Goal: Transaction & Acquisition: Book appointment/travel/reservation

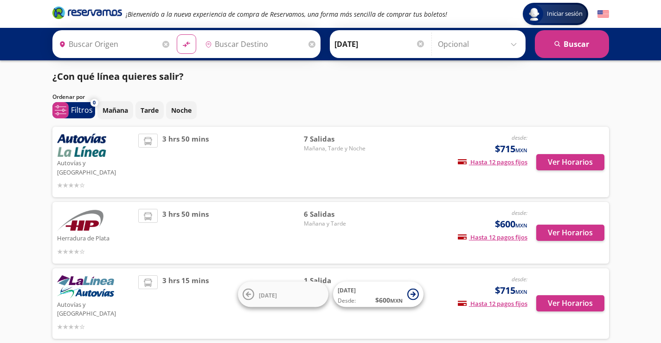
type input "Toluca, [GEOGRAPHIC_DATA]"
type input "[GEOGRAPHIC_DATA], [GEOGRAPHIC_DATA]"
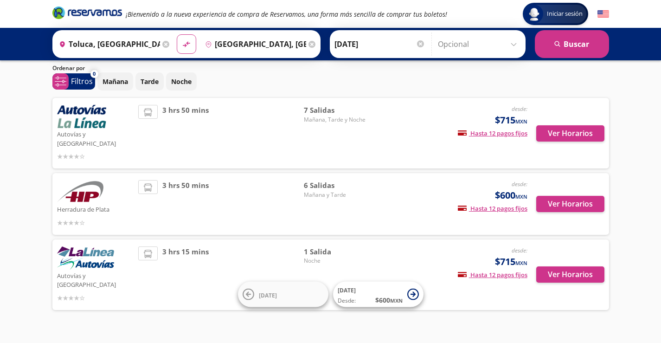
click at [179, 254] on span "3 hrs 15 mins" at bounding box center [185, 274] width 46 height 57
click at [578, 266] on button "Ver Horarios" at bounding box center [570, 274] width 68 height 16
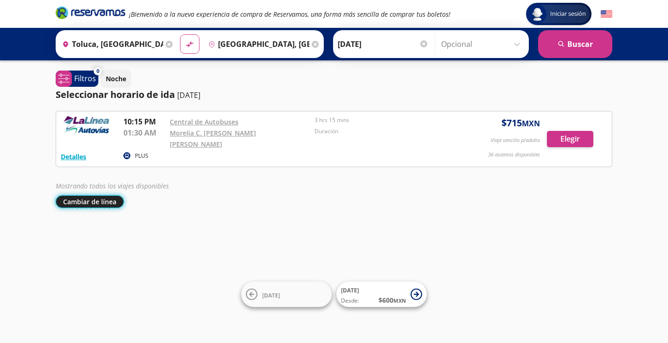
click at [98, 195] on button "Cambiar de línea" at bounding box center [90, 201] width 68 height 13
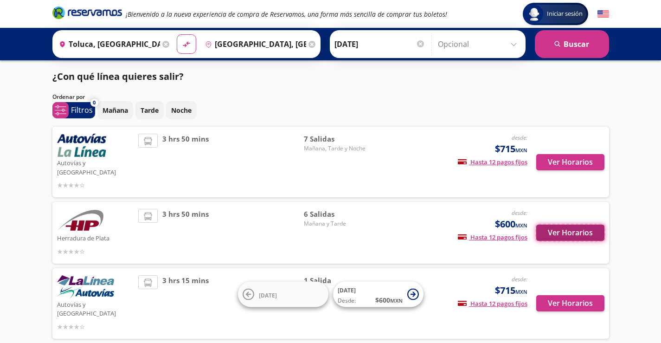
click at [552, 225] on button "Ver Horarios" at bounding box center [570, 233] width 68 height 16
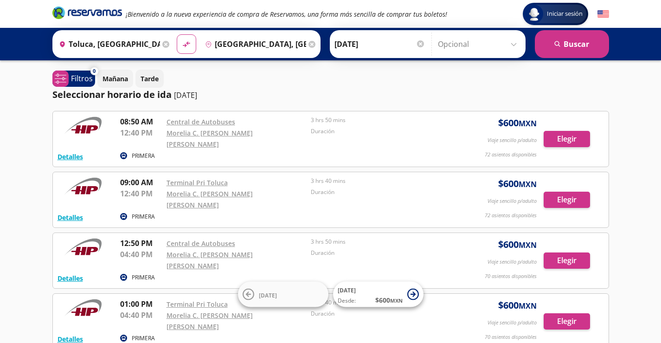
scroll to position [153, 0]
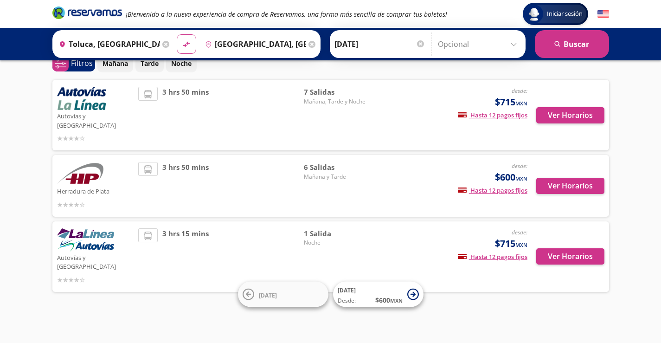
scroll to position [29, 0]
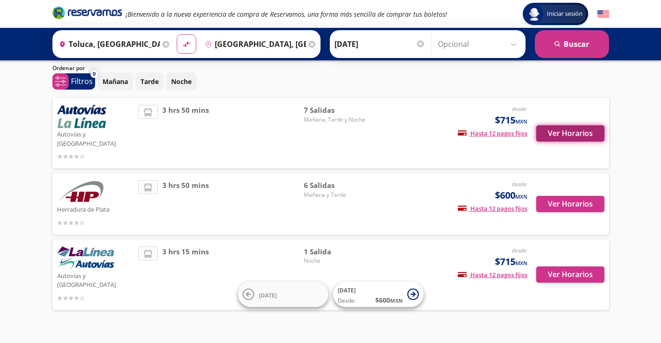
click at [558, 127] on button "Ver Horarios" at bounding box center [570, 133] width 68 height 16
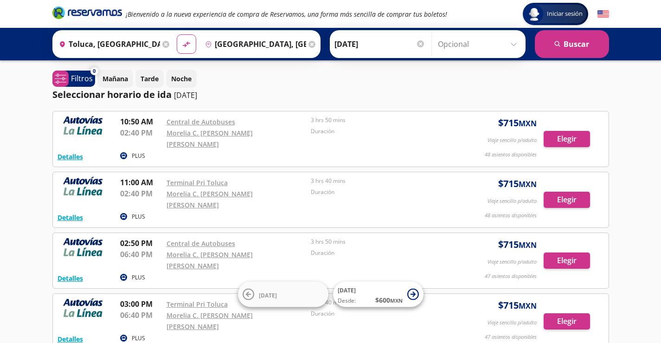
scroll to position [203, 0]
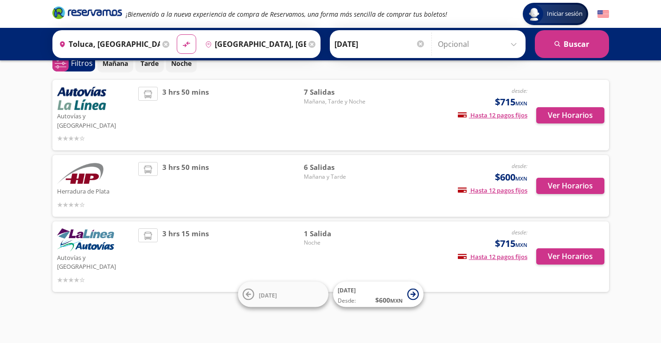
scroll to position [29, 0]
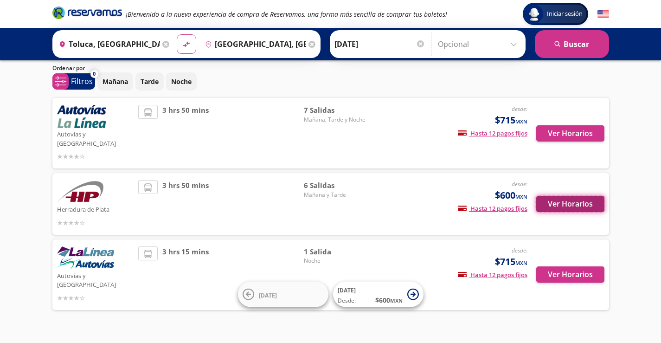
click at [580, 197] on button "Ver Horarios" at bounding box center [570, 204] width 68 height 16
